Goal: Task Accomplishment & Management: Manage account settings

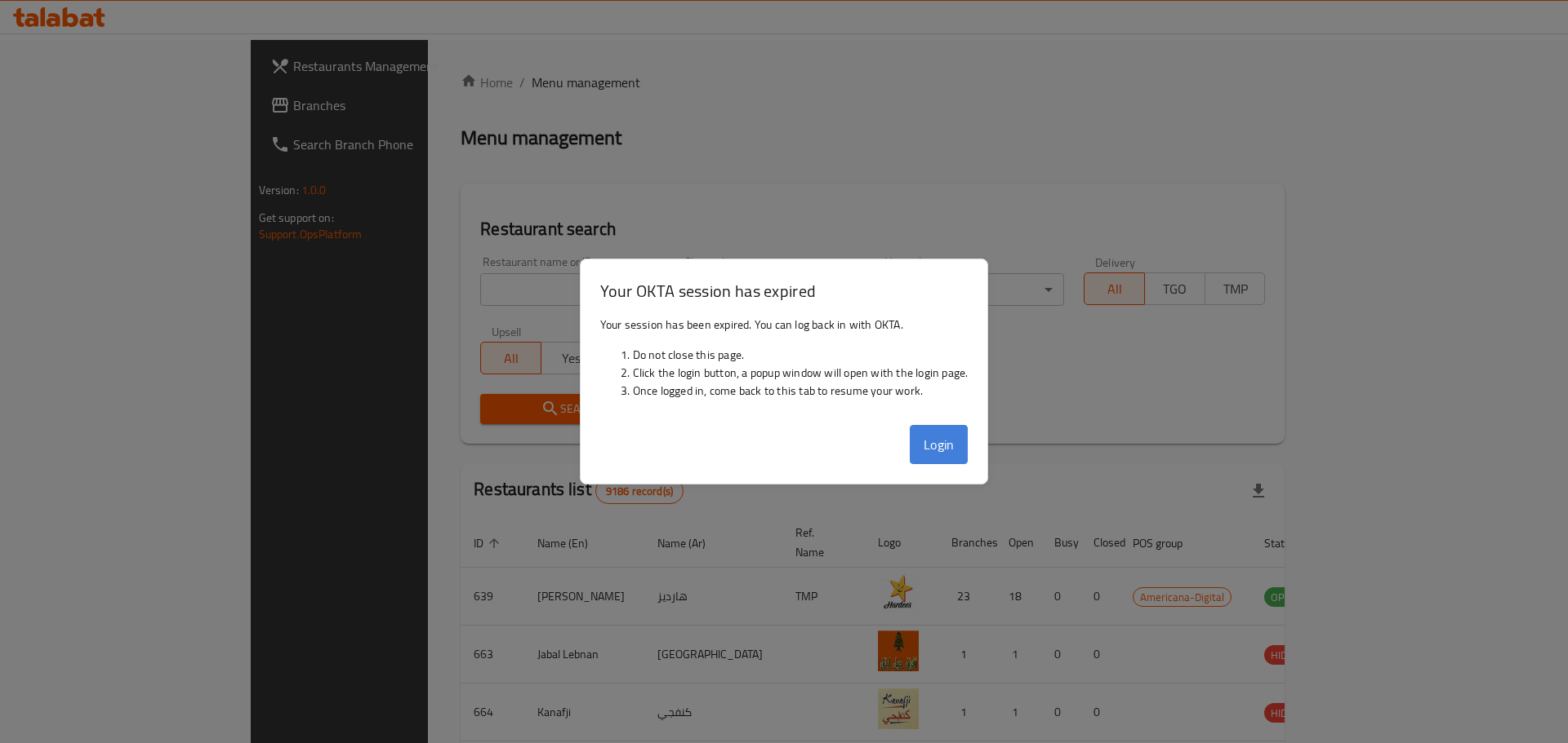
click at [941, 448] on button "Login" at bounding box center [938, 445] width 59 height 39
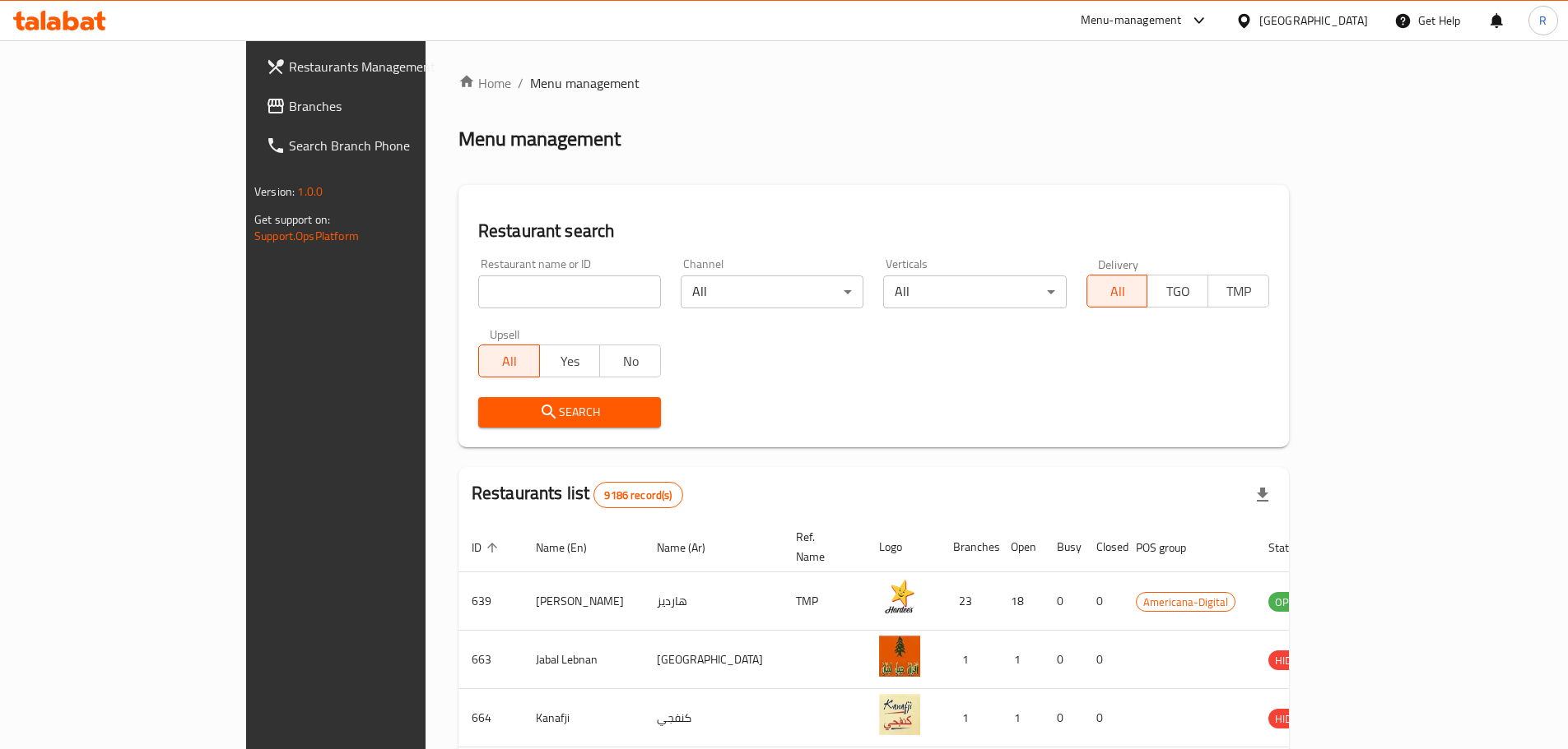
click at [478, 300] on input "search" at bounding box center [569, 292] width 183 height 33
click button "Search" at bounding box center [569, 412] width 183 height 30
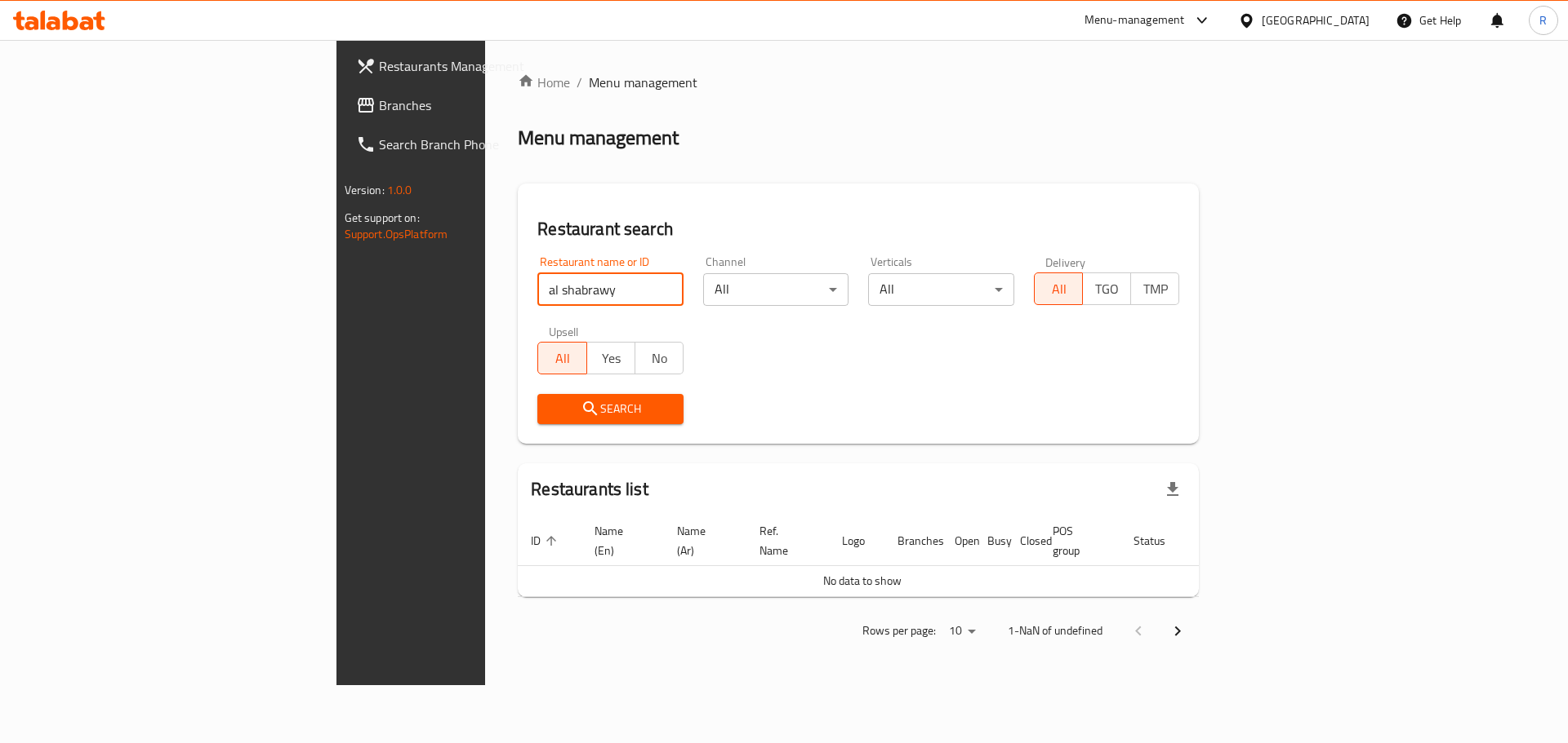
click at [538, 300] on input "al shabrawy" at bounding box center [610, 290] width 146 height 33
type input "al shabraw"
click button "Search" at bounding box center [610, 409] width 146 height 30
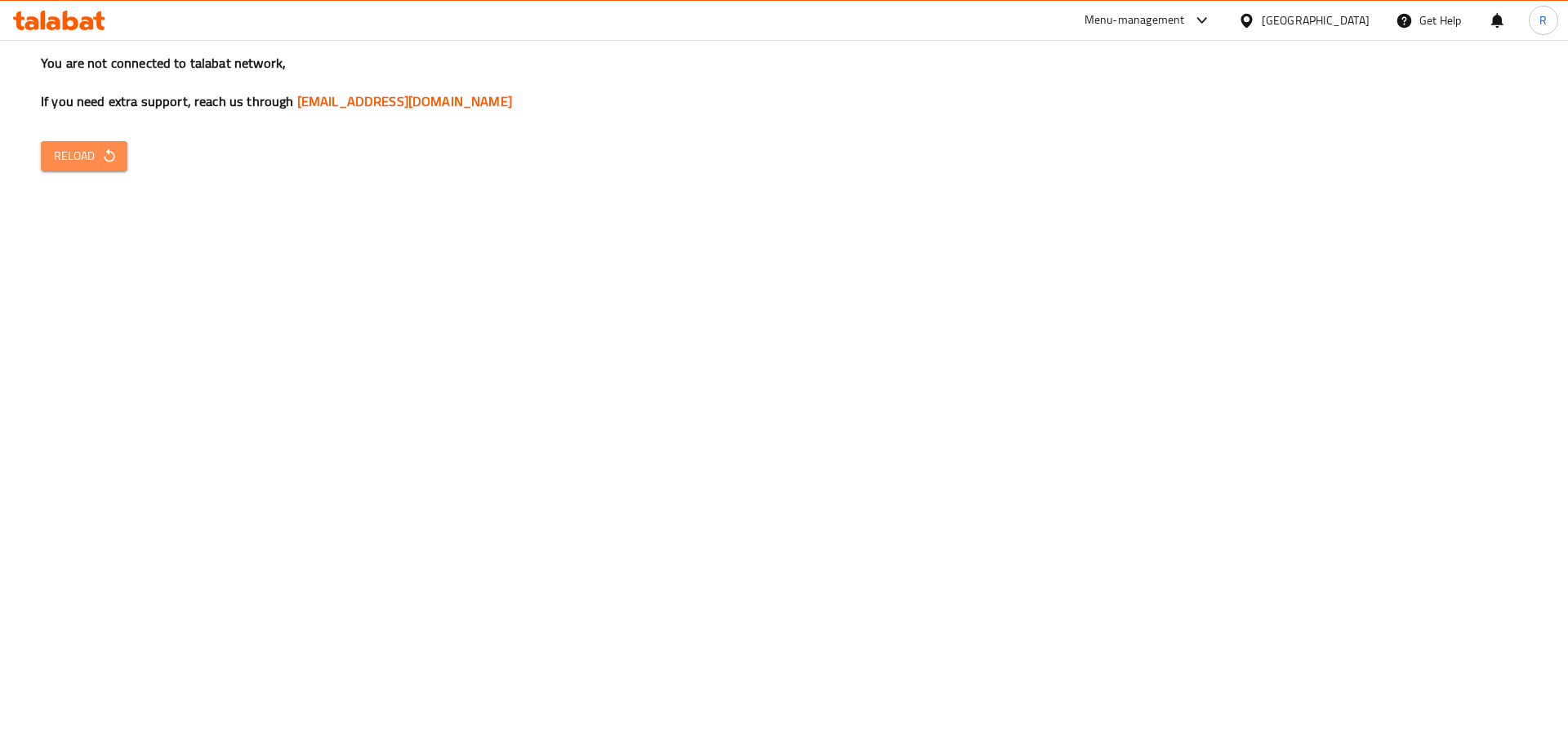
click at [94, 156] on span "Reload" at bounding box center [84, 156] width 61 height 20
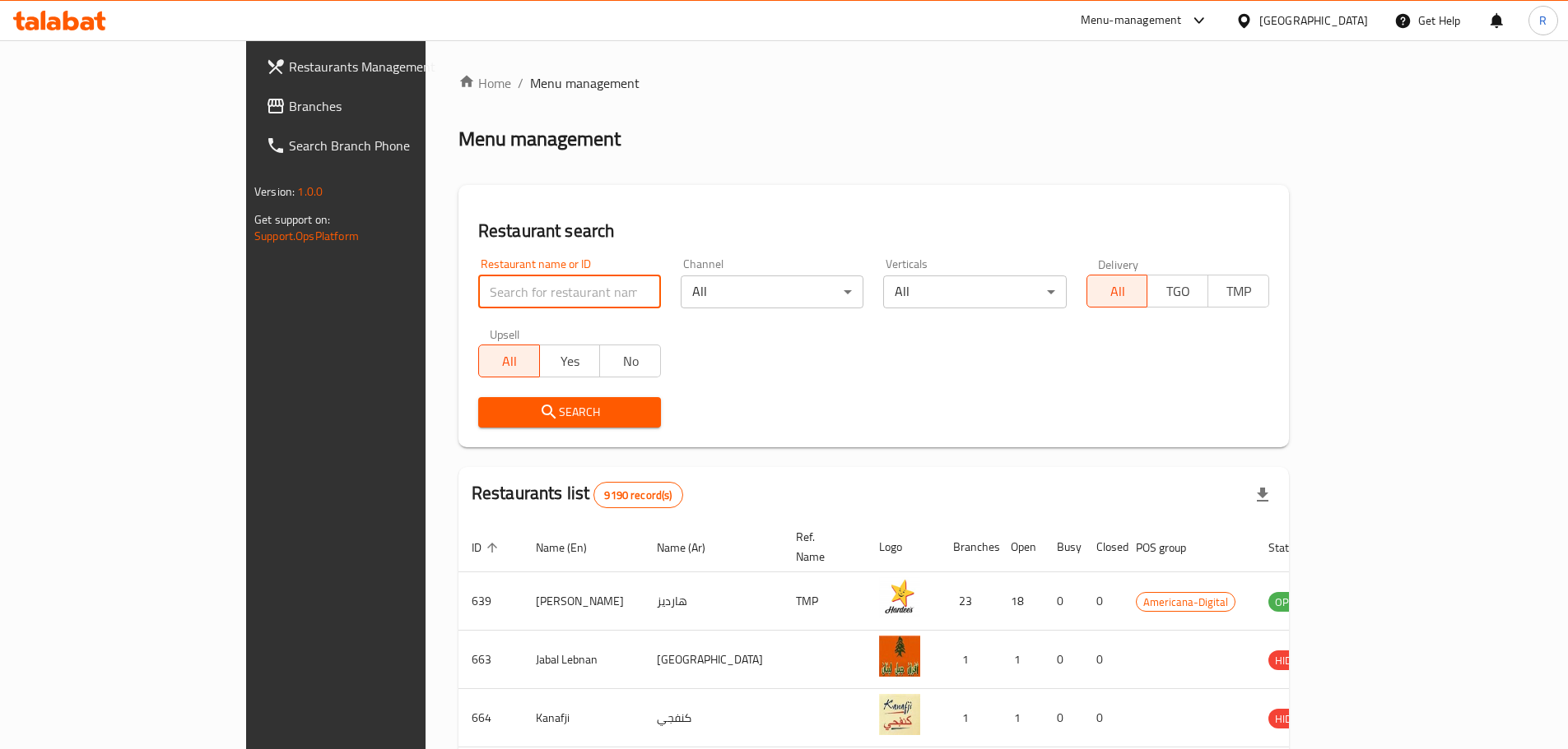
click at [478, 287] on input "search" at bounding box center [569, 292] width 183 height 33
type input "al shabrawy"
click button "Search" at bounding box center [569, 412] width 183 height 30
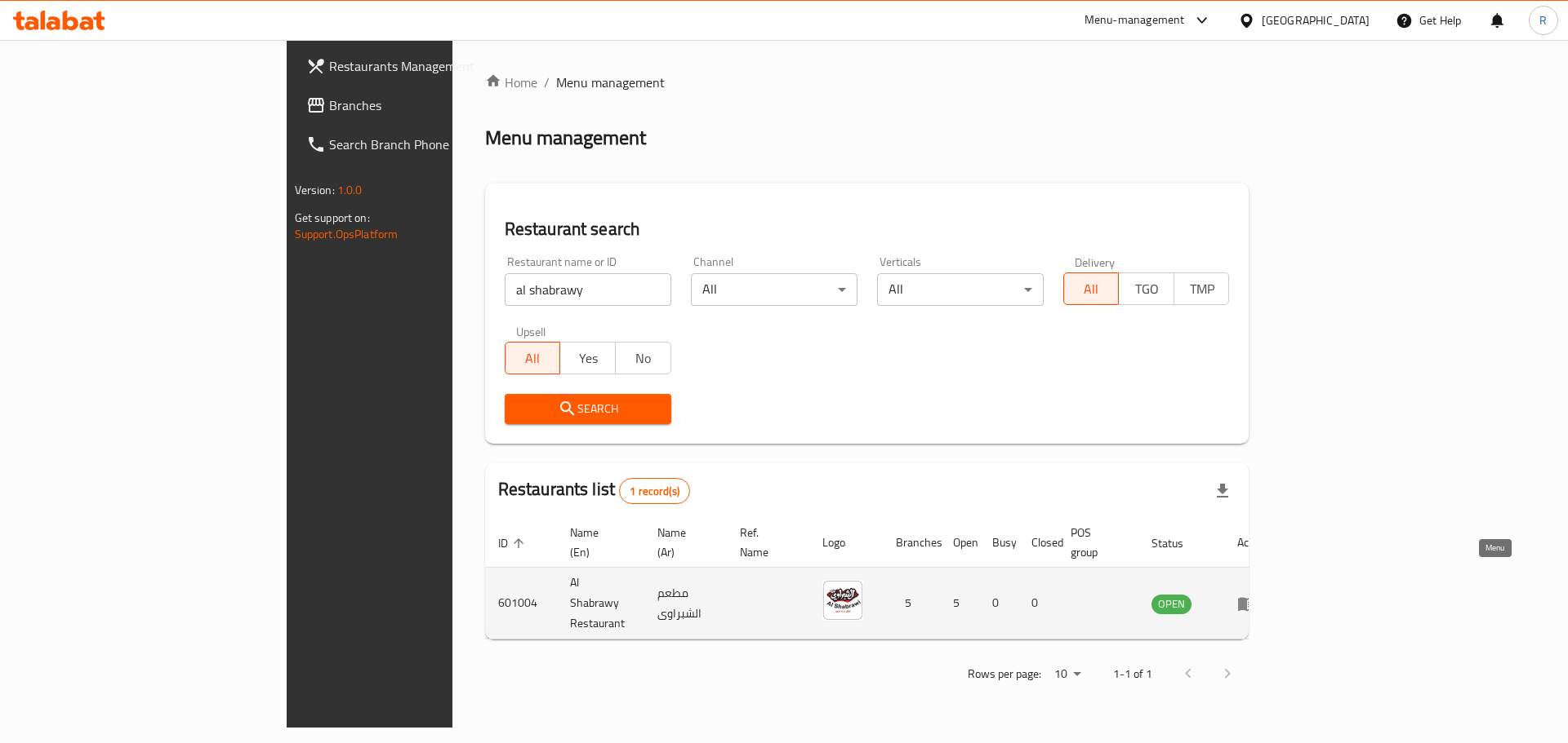
click at [1253, 601] on icon "enhanced table" at bounding box center [1250, 604] width 6 height 7
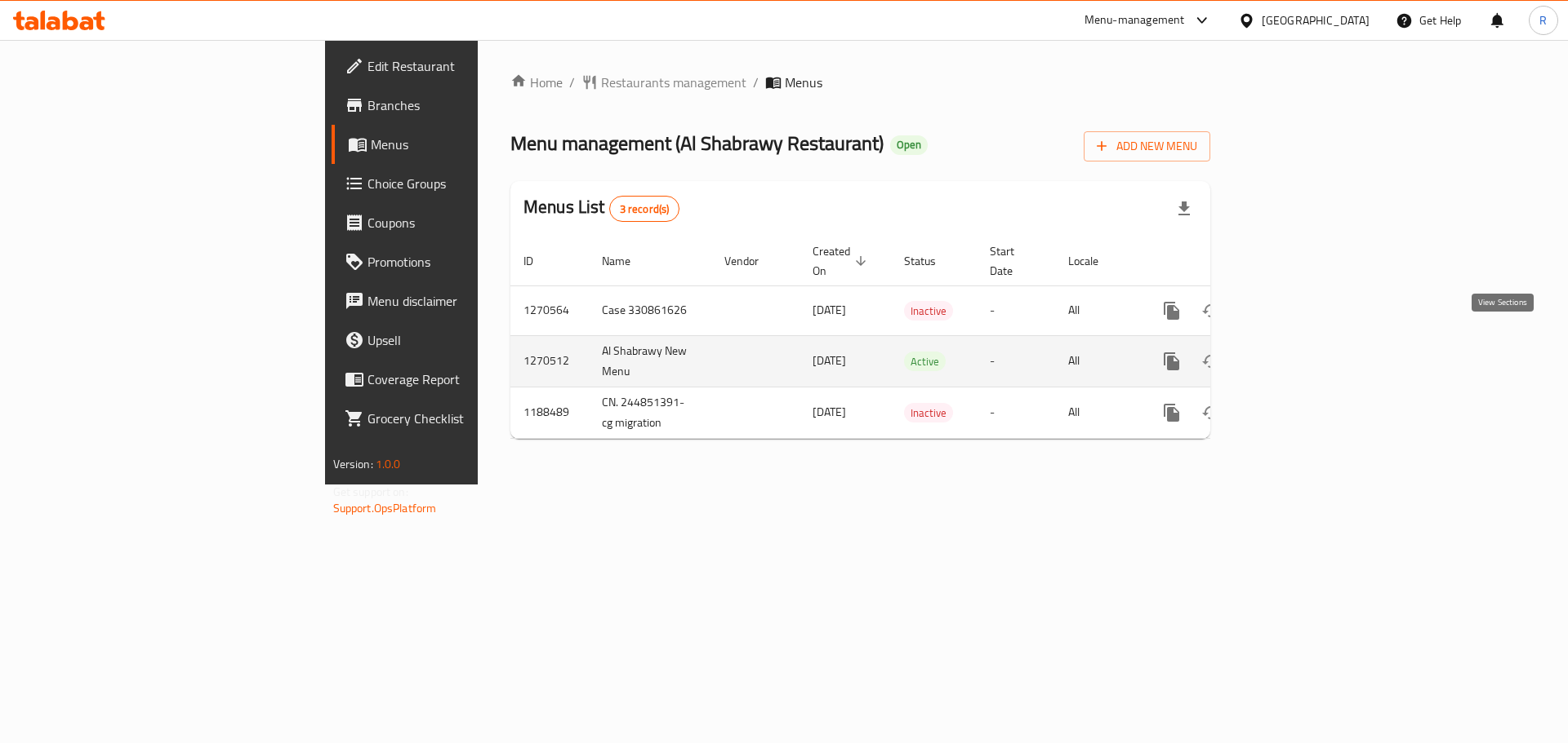
click at [1299, 352] on icon "enhanced table" at bounding box center [1288, 361] width 20 height 20
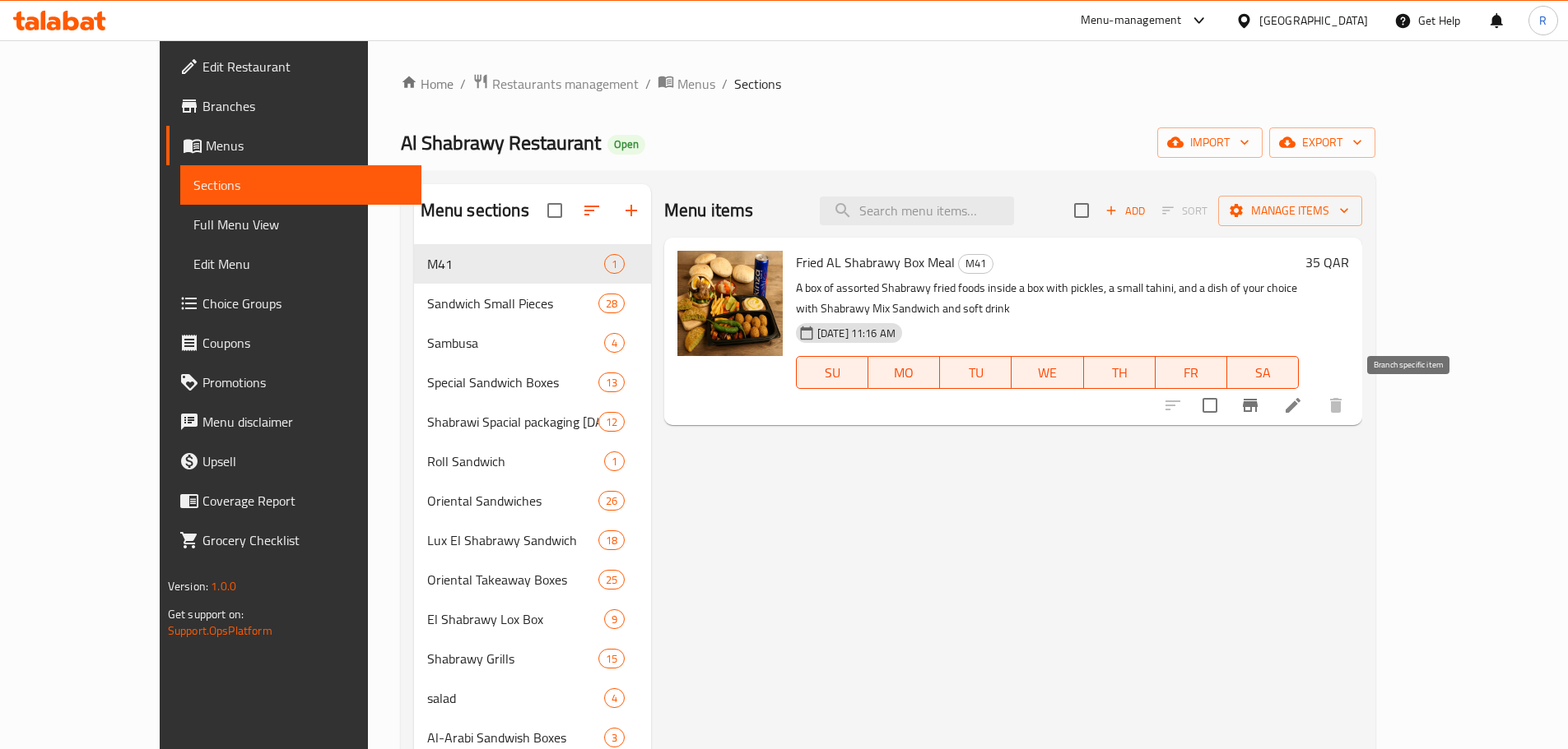
click at [1260, 409] on icon "Branch-specific-item" at bounding box center [1250, 405] width 20 height 20
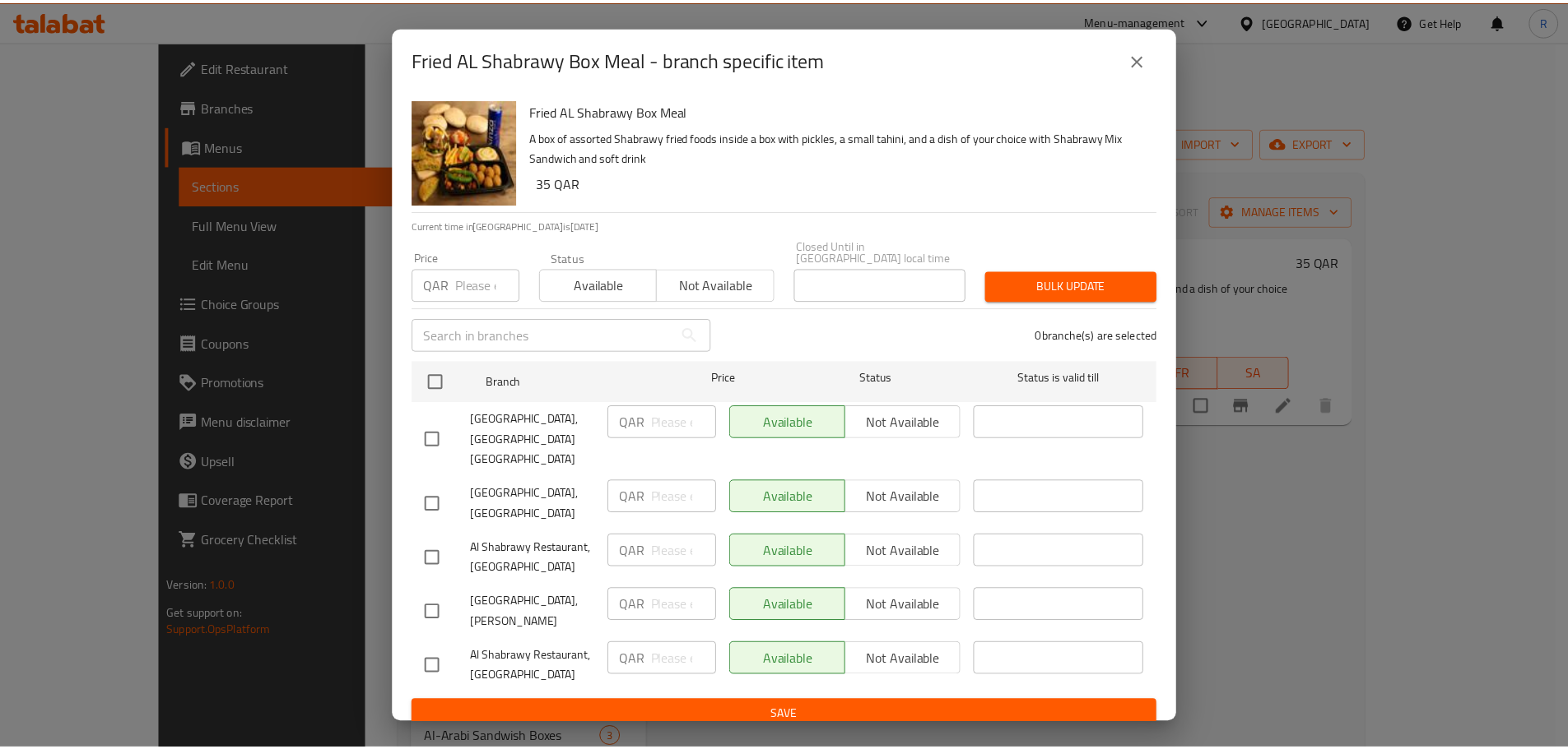
scroll to position [4, 0]
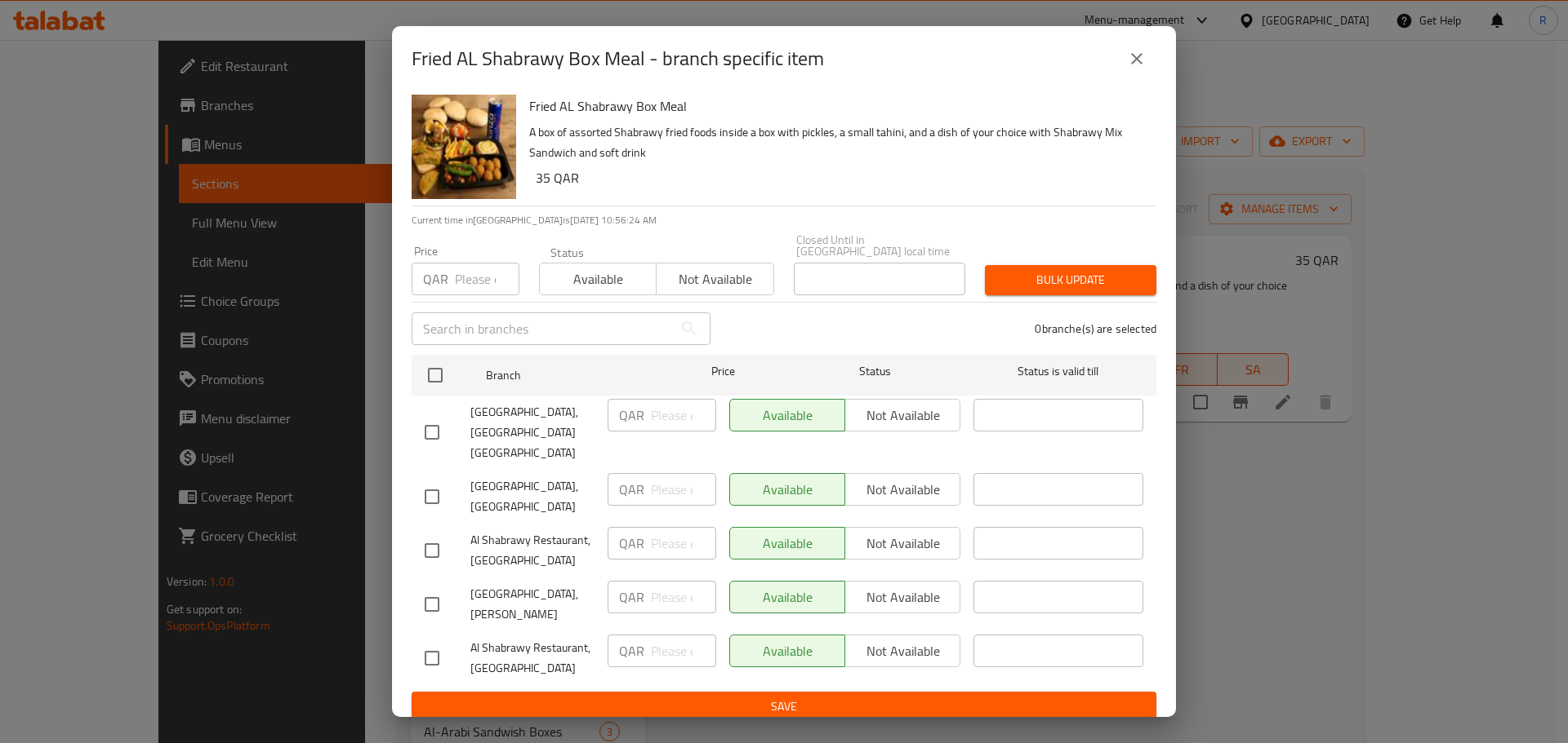
drag, startPoint x: 1131, startPoint y: 60, endPoint x: 1147, endPoint y: 67, distance: 17.5
click at [1132, 60] on icon "close" at bounding box center [1136, 59] width 20 height 20
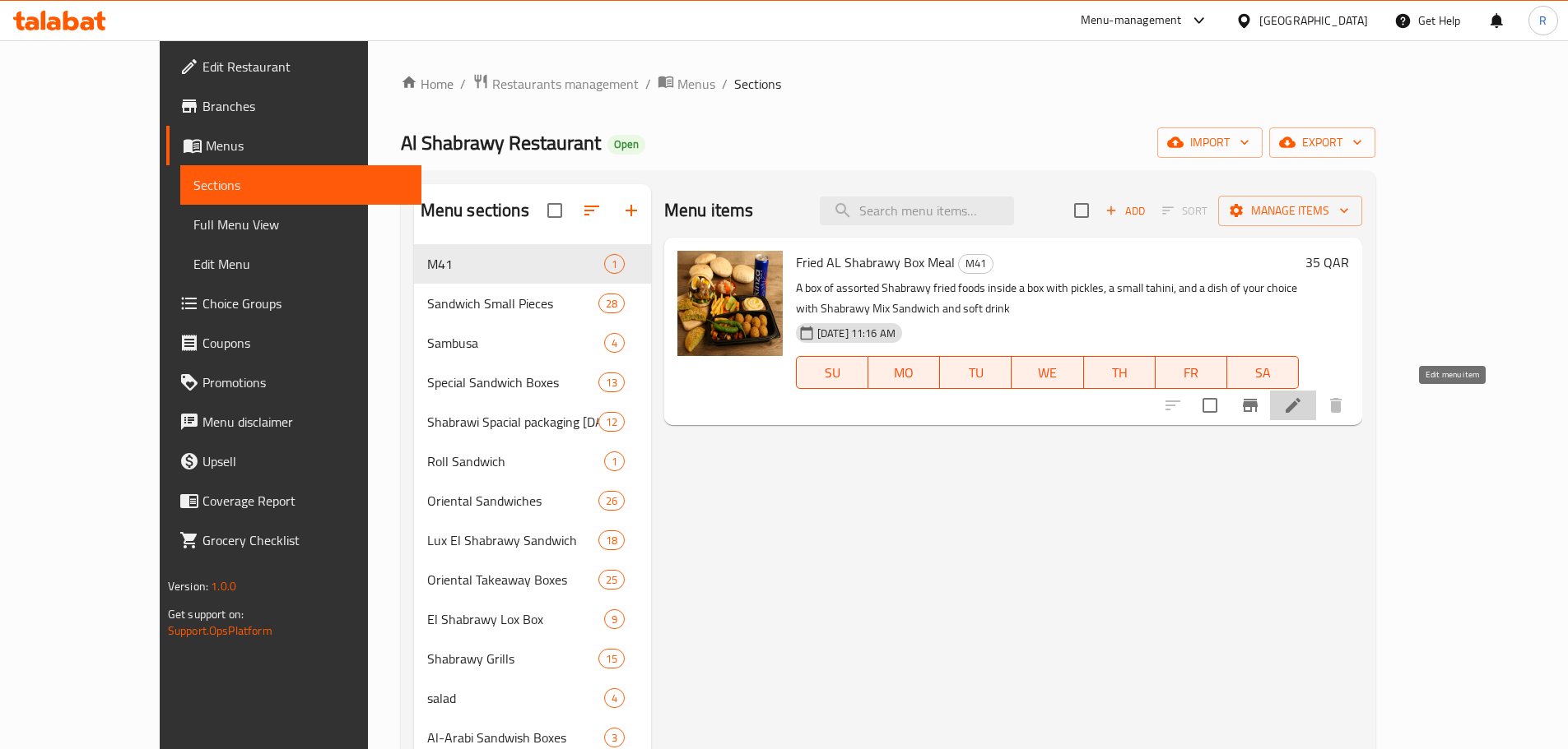
click at [1302, 405] on icon at bounding box center [1292, 405] width 20 height 20
